Goal: Task Accomplishment & Management: Use online tool/utility

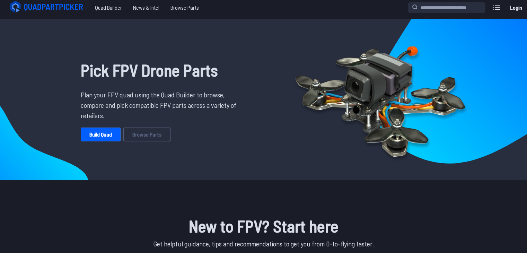
scroll to position [4, 0]
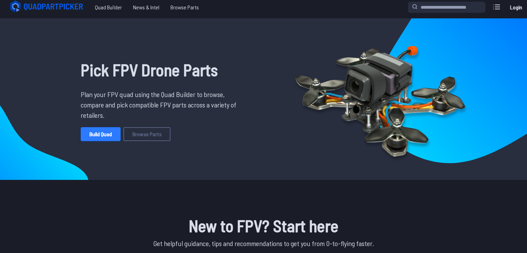
click at [104, 131] on link "Build Quad" at bounding box center [101, 134] width 40 height 14
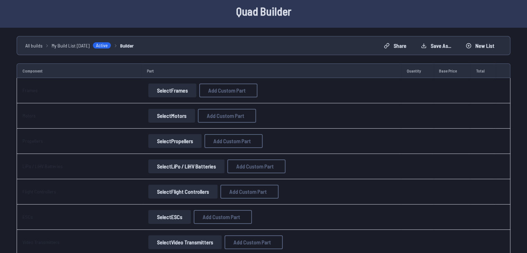
scroll to position [37, 0]
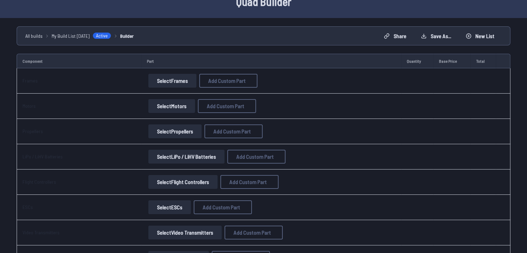
click at [168, 85] on button "Select Frames" at bounding box center [172, 81] width 48 height 14
click at [177, 100] on button "Select Motors" at bounding box center [171, 106] width 47 height 14
click at [169, 107] on button "Select Motors" at bounding box center [171, 106] width 47 height 14
click at [176, 84] on button "Select Frames" at bounding box center [172, 81] width 48 height 14
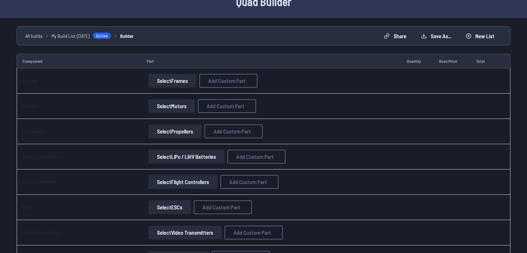
scroll to position [15, 0]
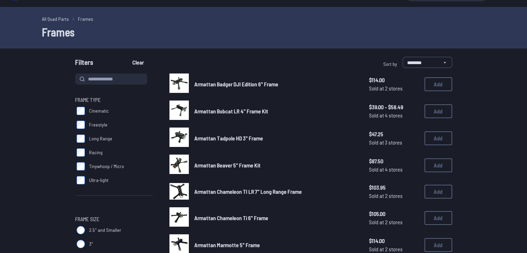
click at [176, 84] on div at bounding box center [178, 82] width 19 height 19
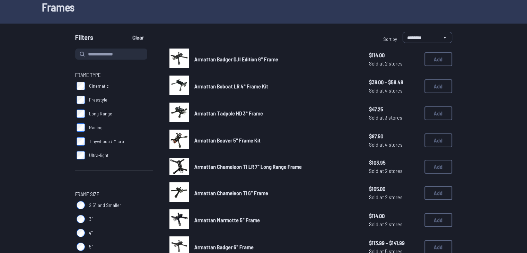
scroll to position [40, 0]
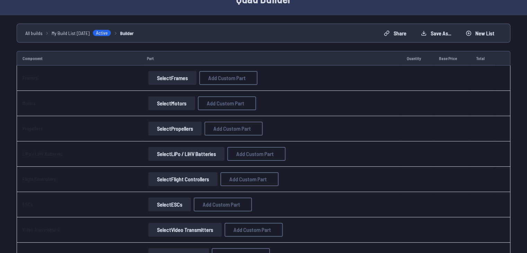
scroll to position [37, 0]
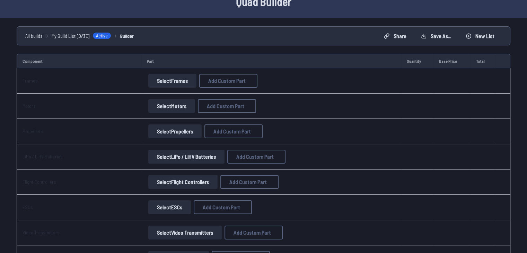
click at [172, 106] on button "Select Motors" at bounding box center [171, 106] width 47 height 14
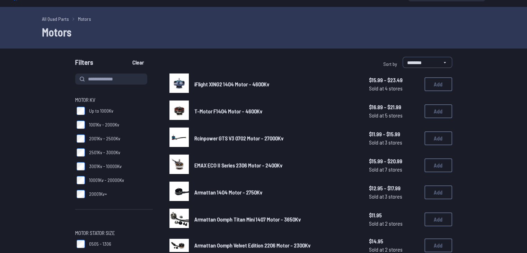
click at [98, 112] on span "Up to 1000Kv" at bounding box center [101, 110] width 24 height 7
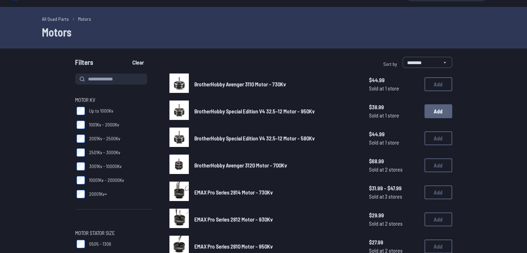
click at [429, 109] on button "Add" at bounding box center [438, 111] width 28 height 14
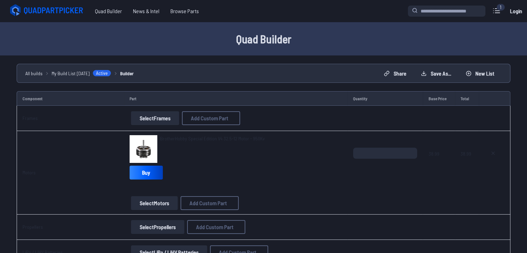
click at [152, 120] on button "Select Frames" at bounding box center [155, 118] width 48 height 14
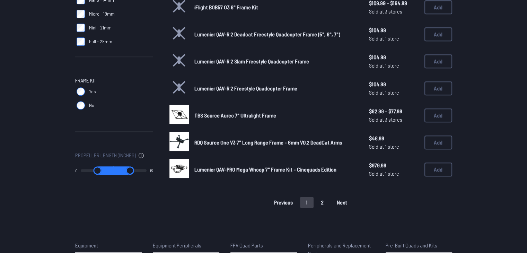
scroll to position [465, 0]
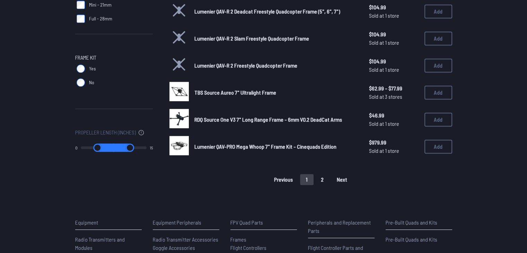
click at [322, 175] on button "2" at bounding box center [322, 179] width 15 height 11
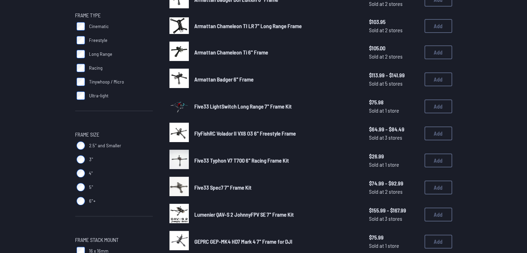
scroll to position [0, 0]
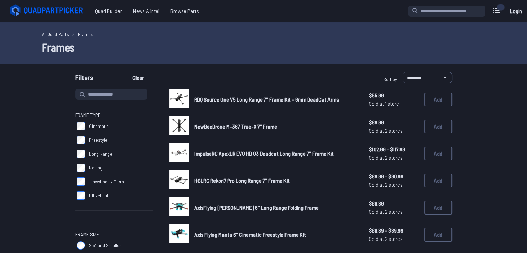
click at [57, 35] on link "All Quad Parts" at bounding box center [55, 33] width 27 height 7
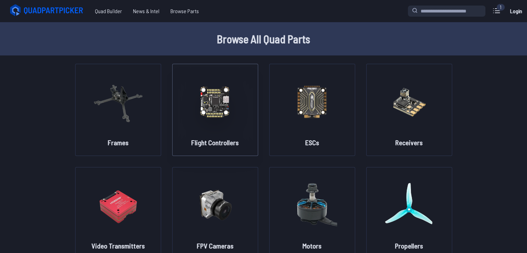
click at [213, 112] on img at bounding box center [215, 101] width 50 height 61
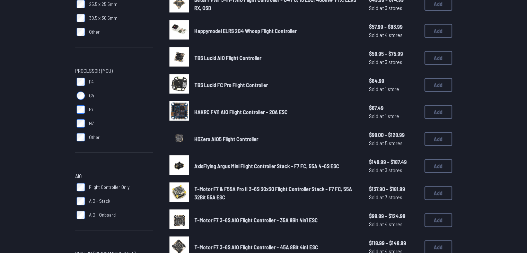
scroll to position [151, 0]
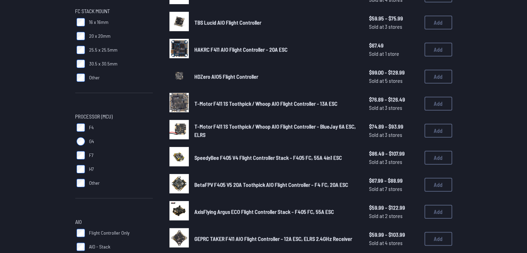
scroll to position [106, 0]
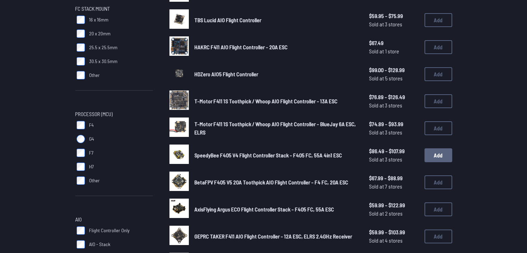
click at [445, 157] on button "Add" at bounding box center [438, 155] width 28 height 14
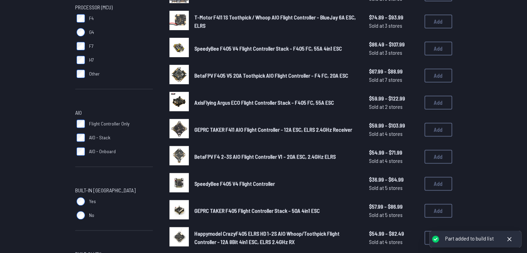
scroll to position [219, 0]
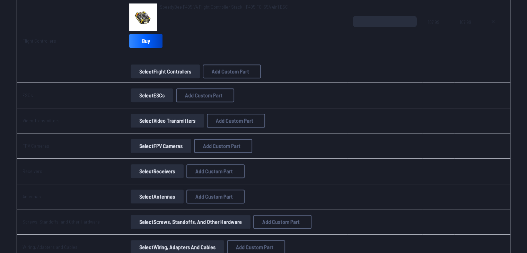
scroll to position [268, 0]
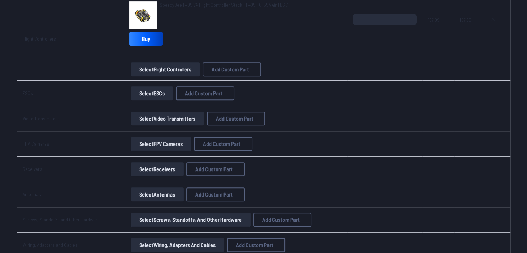
click at [148, 94] on button "Select ESCs" at bounding box center [152, 93] width 43 height 14
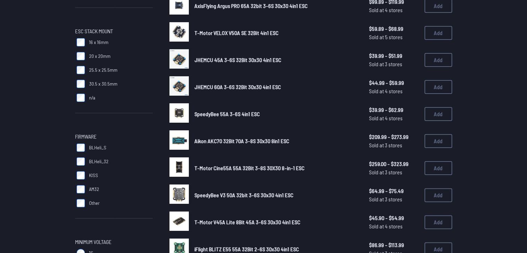
scroll to position [149, 0]
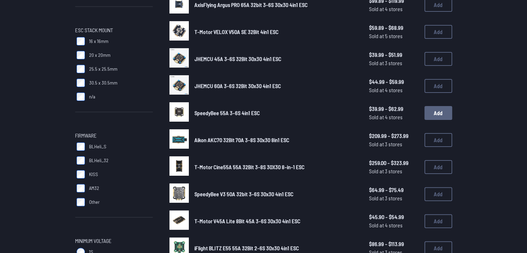
click at [436, 111] on button "Add" at bounding box center [438, 113] width 28 height 14
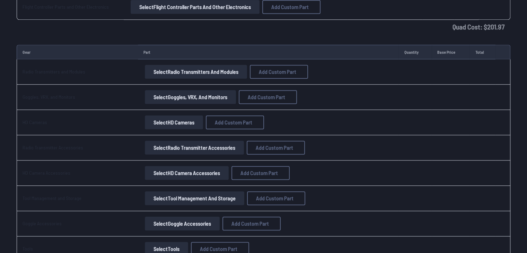
scroll to position [640, 0]
click at [198, 71] on button "Select Radio Transmitters and Modules" at bounding box center [196, 71] width 102 height 14
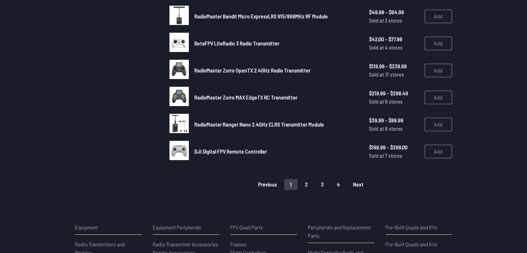
scroll to position [462, 0]
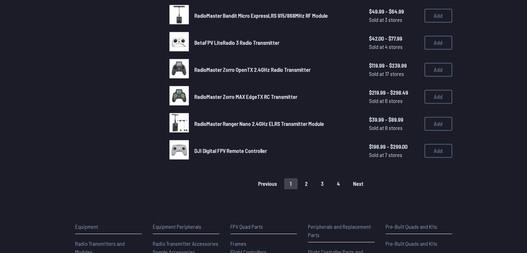
click at [306, 183] on button "2" at bounding box center [306, 183] width 15 height 11
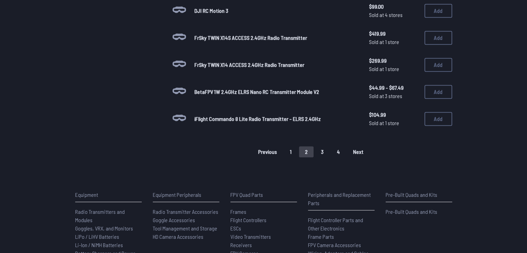
scroll to position [505, 0]
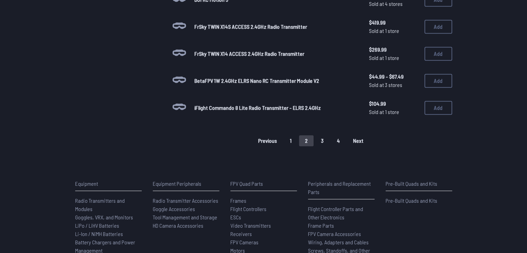
click at [322, 138] on button "3" at bounding box center [322, 140] width 15 height 11
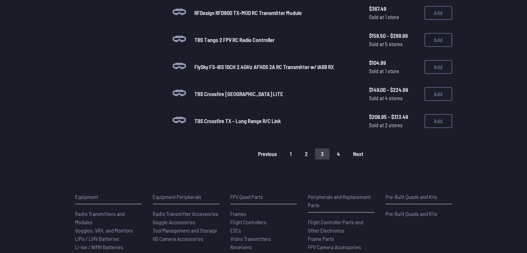
scroll to position [492, 0]
click at [336, 150] on button "4" at bounding box center [338, 153] width 15 height 11
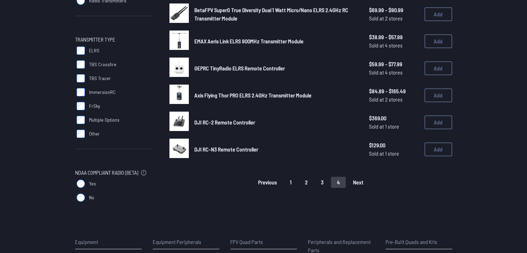
scroll to position [122, 0]
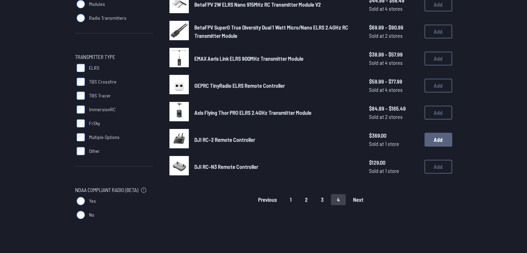
click at [432, 139] on button "Add" at bounding box center [438, 140] width 28 height 14
